Goal: Task Accomplishment & Management: Use online tool/utility

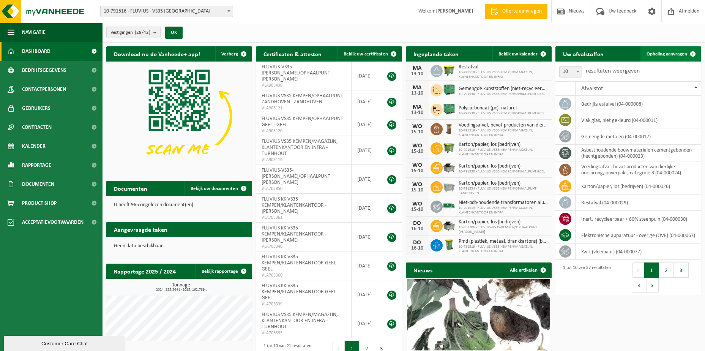
click at [659, 57] on link "Ophaling aanvragen" at bounding box center [670, 53] width 60 height 15
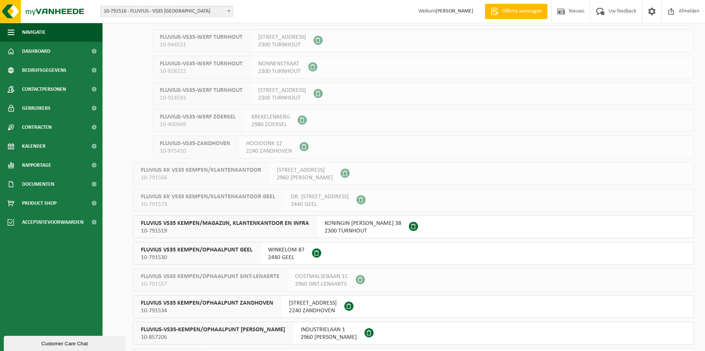
scroll to position [417, 0]
click at [330, 226] on span "KONINGIN ELISABETHLEI 38" at bounding box center [362, 223] width 77 height 8
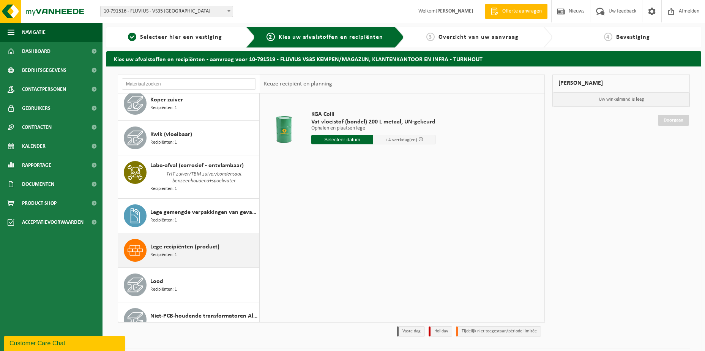
scroll to position [493, 0]
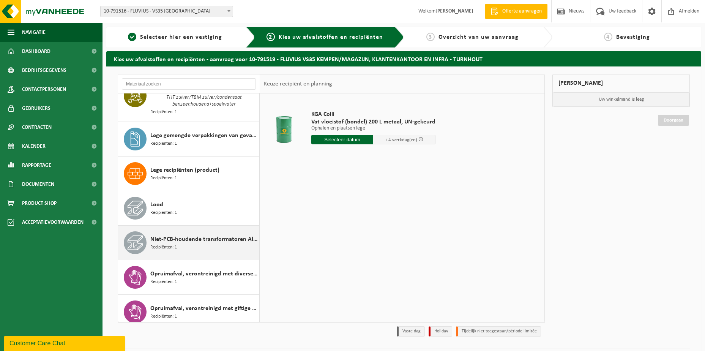
click at [195, 234] on span "Niet-PCB-houdende transformatoren Alu/Cu wikkelingen" at bounding box center [203, 238] width 107 height 9
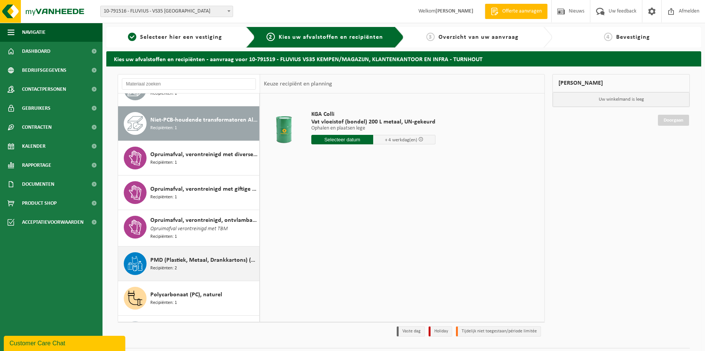
scroll to position [699, 0]
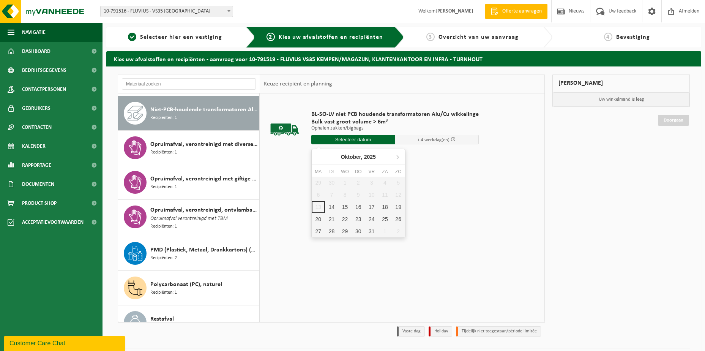
click at [331, 141] on input "text" at bounding box center [353, 139] width 84 height 9
click at [396, 159] on icon at bounding box center [397, 157] width 12 height 12
click at [316, 193] on div "3" at bounding box center [318, 195] width 13 height 12
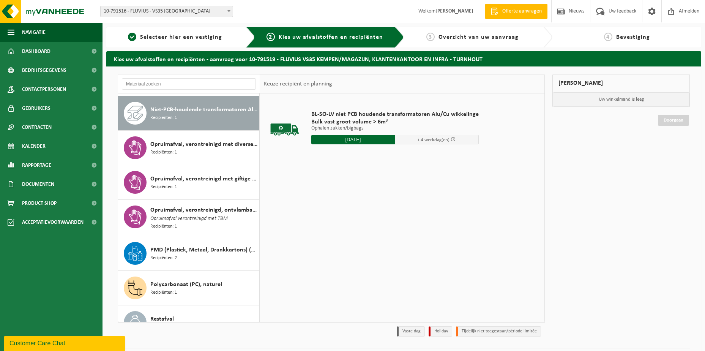
type input "Van 2025-11-03"
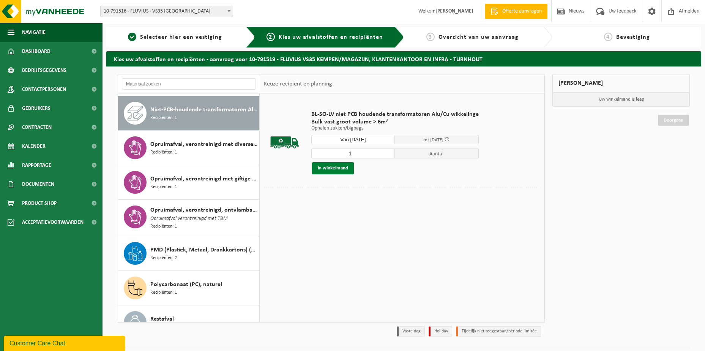
click at [331, 167] on button "In winkelmand" at bounding box center [333, 168] width 42 height 12
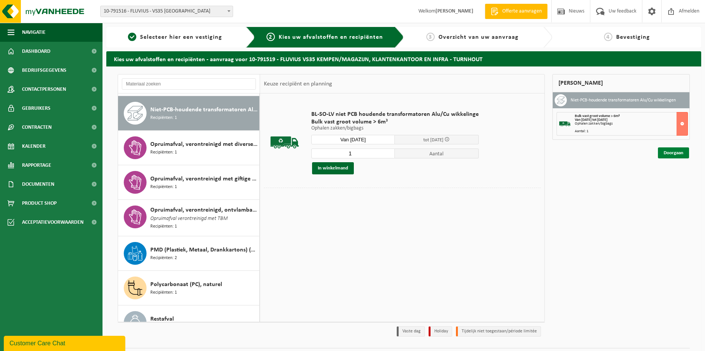
click at [668, 153] on link "Doorgaan" at bounding box center [673, 152] width 31 height 11
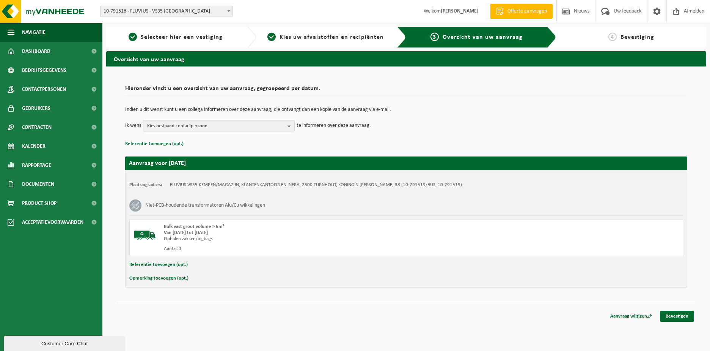
click at [290, 127] on b "button" at bounding box center [291, 125] width 7 height 11
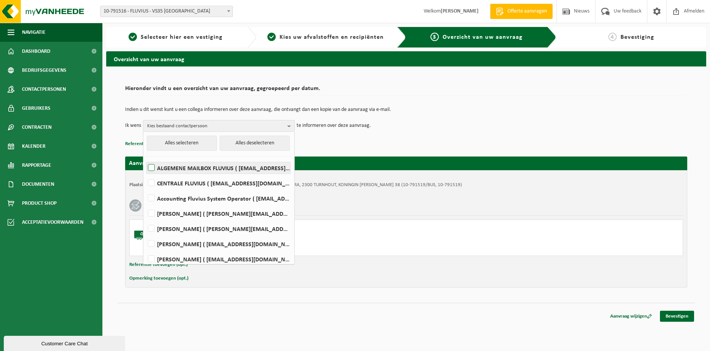
click at [163, 170] on label "ALGEMENE MAILBOX FLUVIUS ( fluvius-logistiek-afvalbeheer@fluvius.be )" at bounding box center [218, 167] width 144 height 11
click at [145, 158] on input "ALGEMENE MAILBOX FLUVIUS ( fluvius-logistiek-afvalbeheer@fluvius.be )" at bounding box center [145, 158] width 0 height 0
checkbox input "true"
click at [140, 262] on button "Referentie toevoegen (opt.)" at bounding box center [158, 265] width 58 height 10
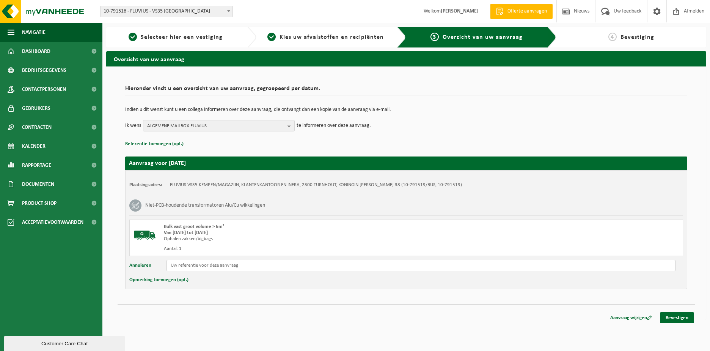
click at [186, 264] on input "text" at bounding box center [421, 265] width 509 height 11
type input "reeds in Beringen ID 6448 SN H6312730 BJ 1963 100KVA SLOPEN"
click at [672, 317] on link "Bevestigen" at bounding box center [677, 317] width 34 height 11
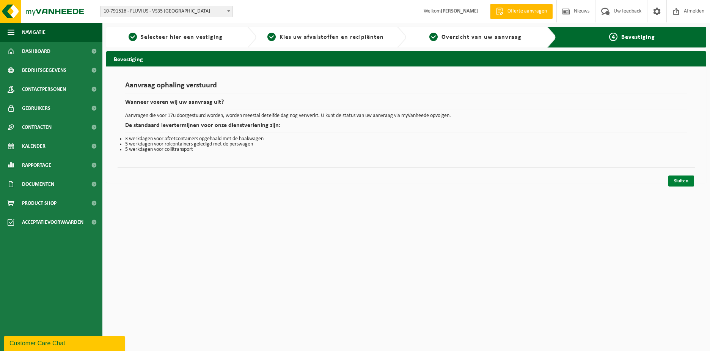
drag, startPoint x: 674, startPoint y: 174, endPoint x: 674, endPoint y: 181, distance: 7.2
click at [674, 175] on div "Sluiten" at bounding box center [406, 171] width 577 height 8
click at [675, 182] on link "Sluiten" at bounding box center [682, 180] width 26 height 11
